Goal: Task Accomplishment & Management: Manage account settings

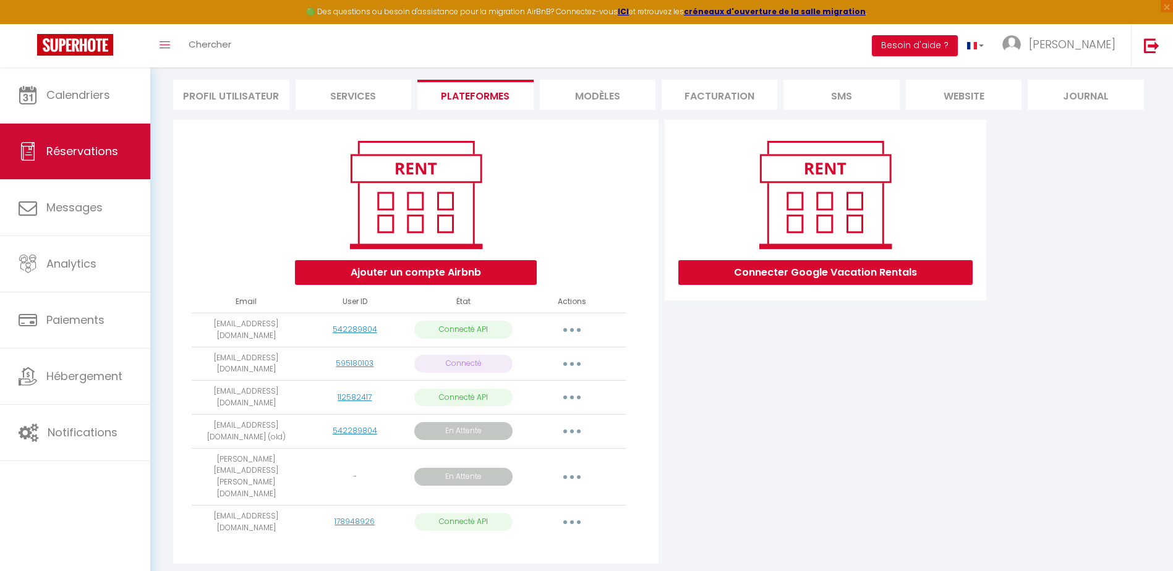
scroll to position [82, 0]
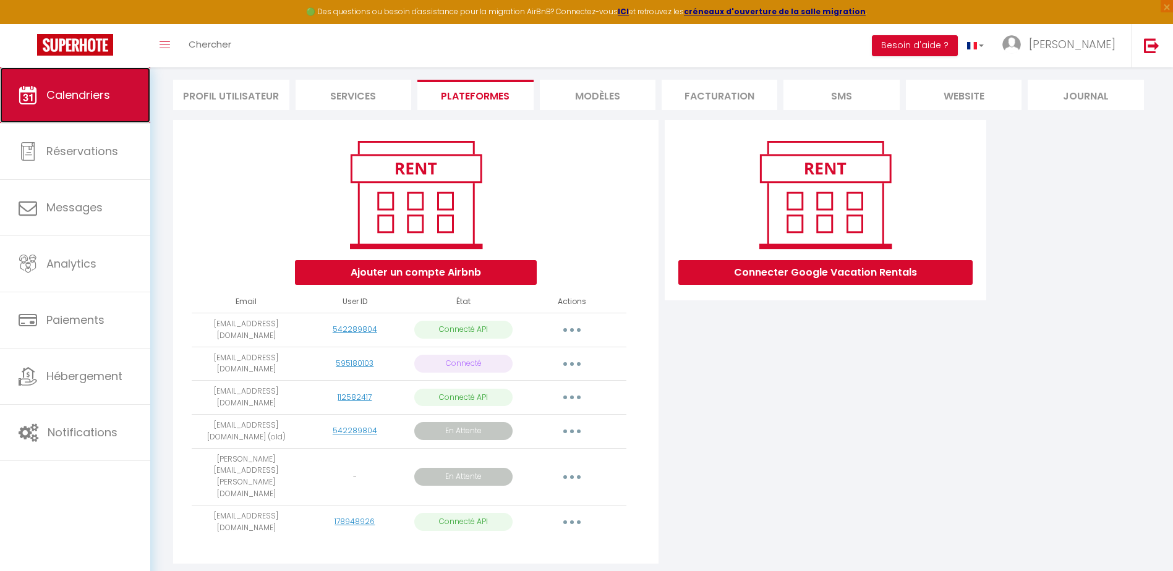
click at [83, 112] on link "Calendriers" at bounding box center [75, 95] width 150 height 56
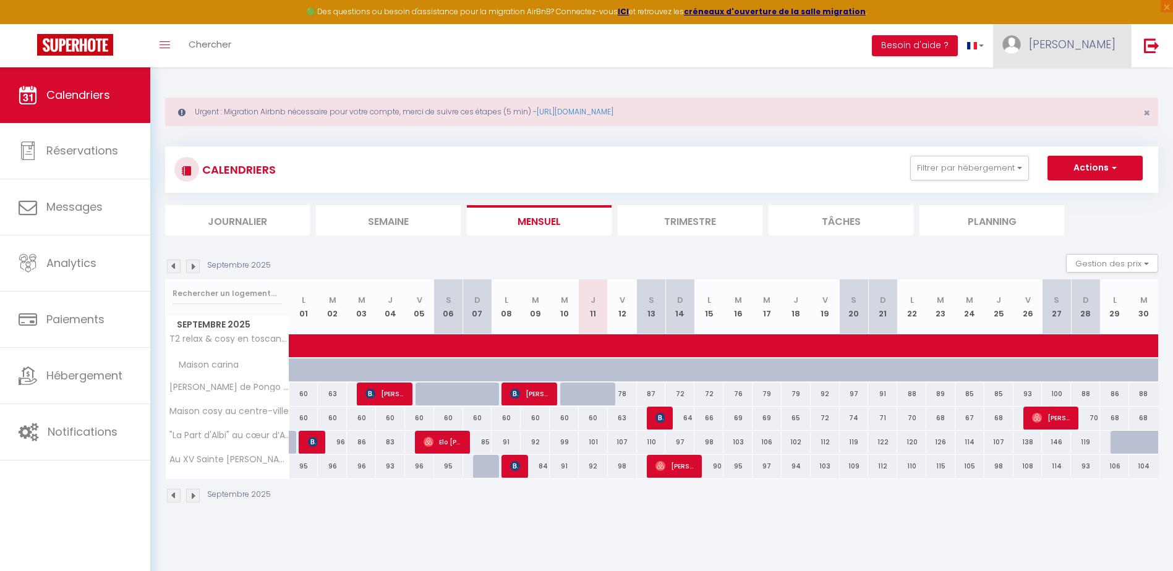
click at [1081, 47] on span "[PERSON_NAME]" at bounding box center [1072, 43] width 87 height 15
click at [1061, 88] on link "Paramètres" at bounding box center [1082, 85] width 92 height 21
select select "fr"
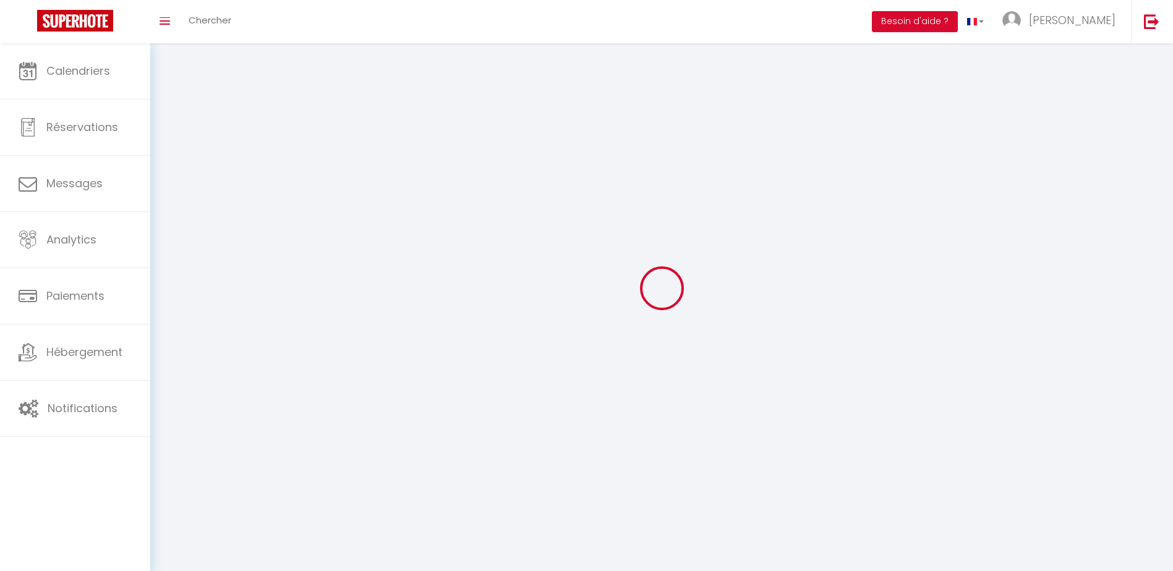
type input "[PERSON_NAME]"
type input "matet"
type input "0638655006"
type input "[STREET_ADDRESS]"
type input "81600"
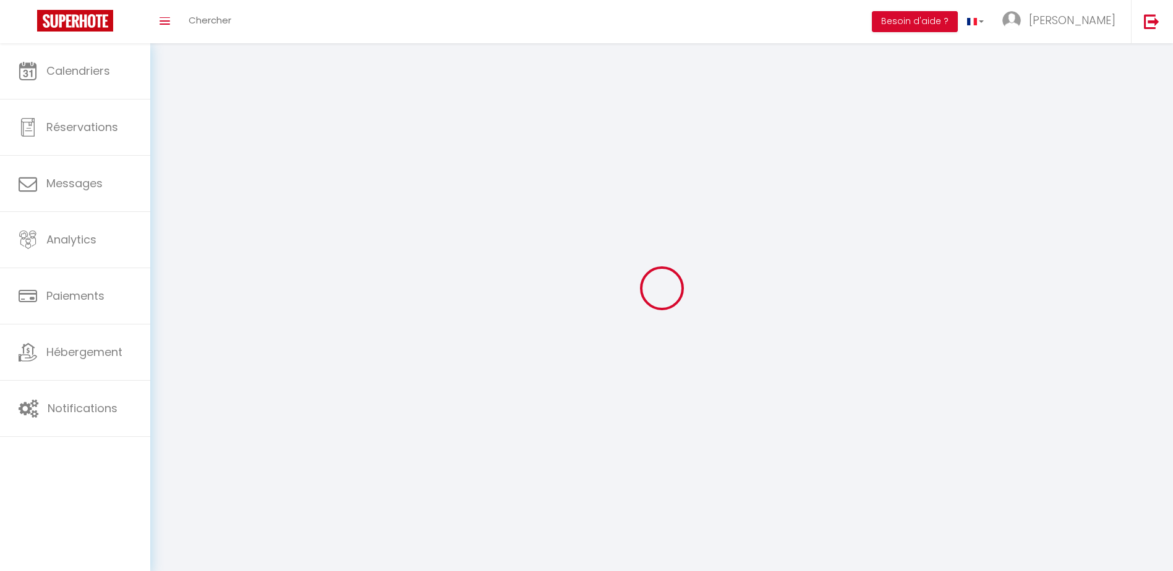
type input "GAILLAC"
type input "80upM32WoHTKWwkb2E0PDXpFW"
type input "0fR4M8JXNb8hNJnq9BSQHrSR0"
select select "28"
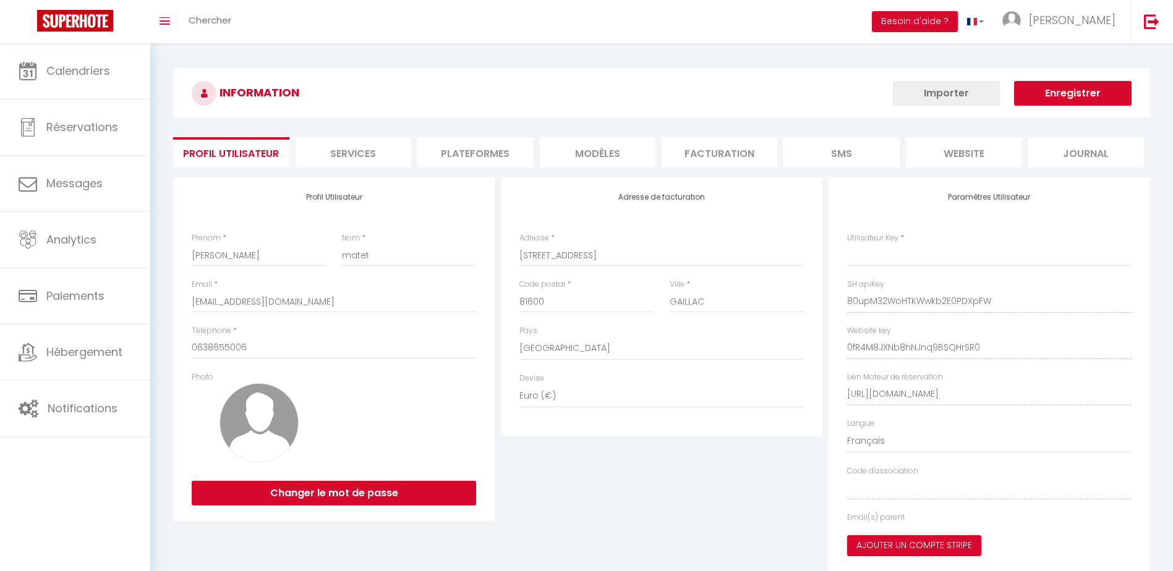
type input "80upM32WoHTKWwkb2E0PDXpFW"
type input "0fR4M8JXNb8hNJnq9BSQHrSR0"
type input "[URL][DOMAIN_NAME]"
select select "fr"
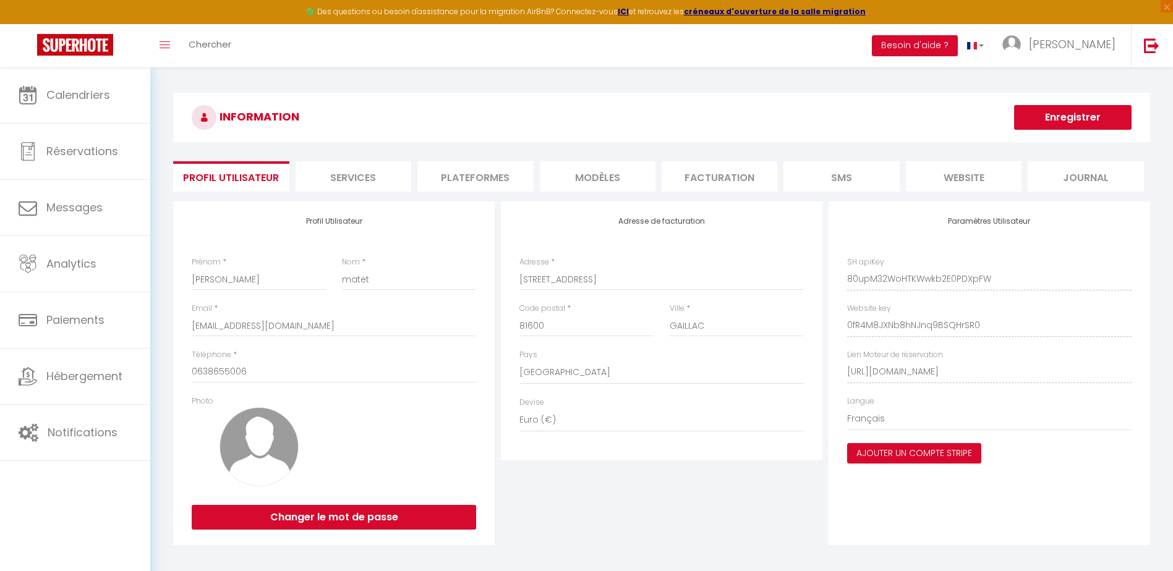
click at [375, 177] on li "Services" at bounding box center [354, 176] width 116 height 30
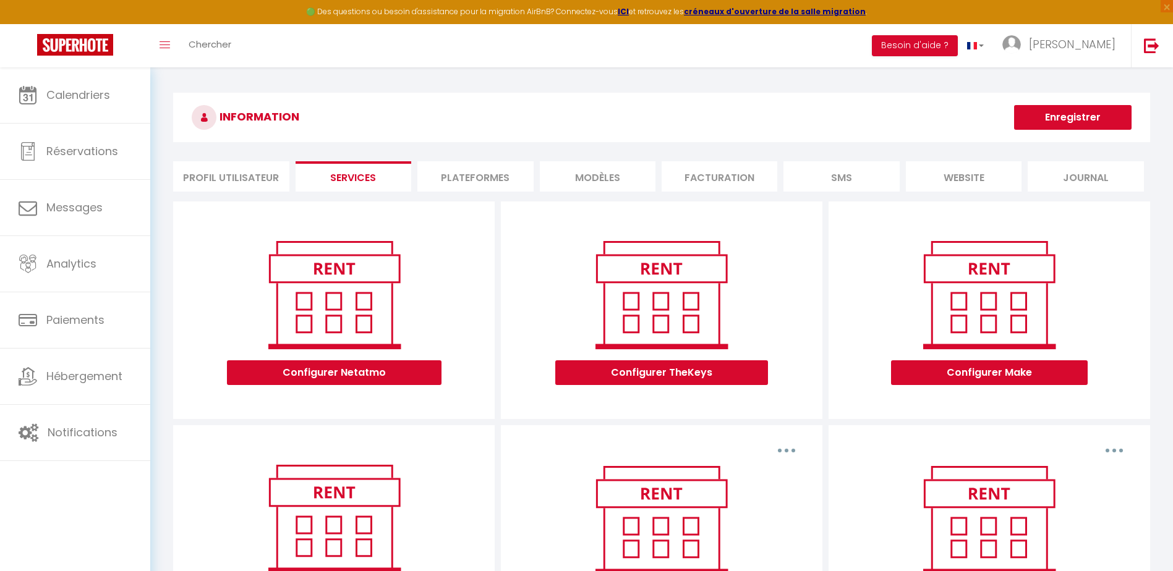
click at [466, 173] on li "Plateformes" at bounding box center [475, 176] width 116 height 30
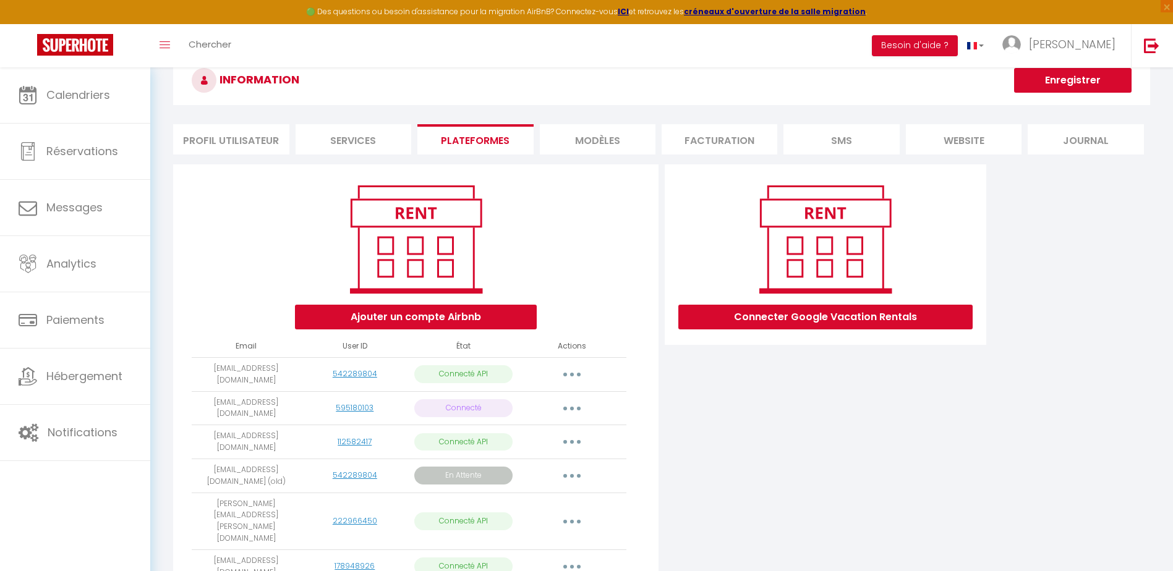
scroll to position [82, 0]
